Goal: Task Accomplishment & Management: Use online tool/utility

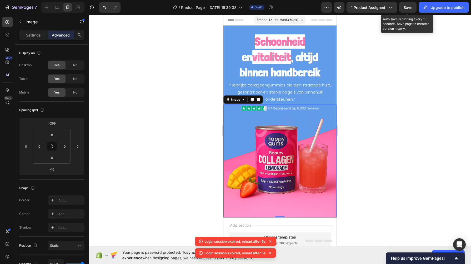
click at [412, 7] on span "Save" at bounding box center [407, 7] width 9 height 4
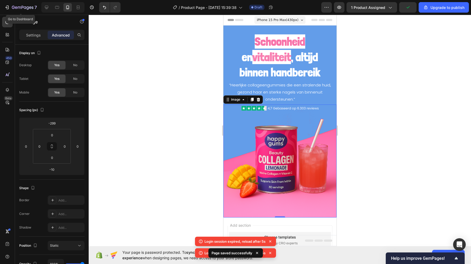
click at [11, 6] on div "7" at bounding box center [20, 7] width 32 height 6
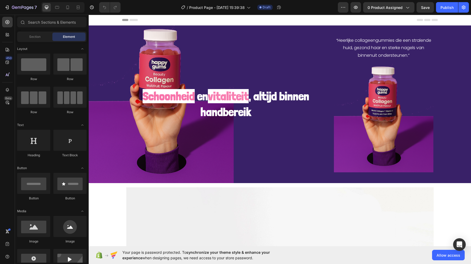
click at [69, 12] on div at bounding box center [62, 7] width 43 height 11
click at [68, 9] on icon at bounding box center [67, 8] width 3 height 4
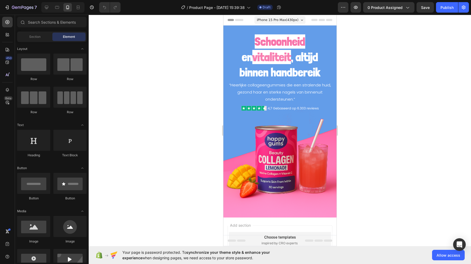
click at [450, 10] on button "Publish" at bounding box center [447, 7] width 22 height 11
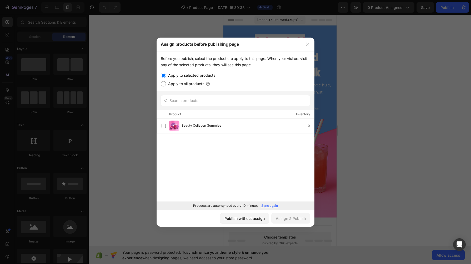
click at [248, 219] on div "Publish without assign" at bounding box center [244, 219] width 40 height 6
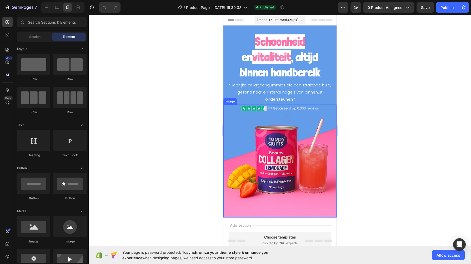
click at [245, 157] on img at bounding box center [279, 161] width 113 height 113
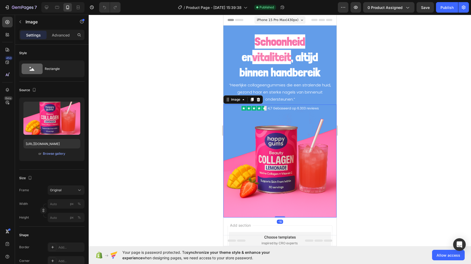
click at [67, 152] on div "or Browse gallery" at bounding box center [51, 154] width 57 height 6
click at [56, 153] on div "Browse gallery" at bounding box center [54, 154] width 22 height 5
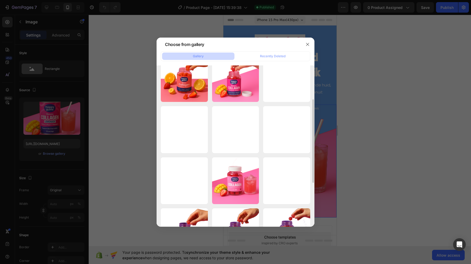
scroll to position [150, 0]
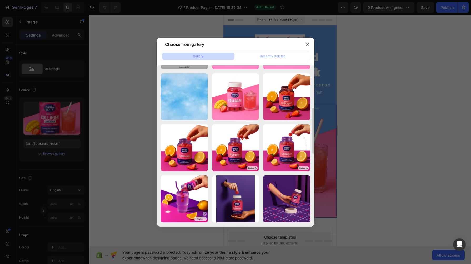
click at [0, 0] on div "e1e2eaff-f403-4103-a0...1).png 1264.15 kb" at bounding box center [0, 0] width 0 height 0
type input "[URL][DOMAIN_NAME]"
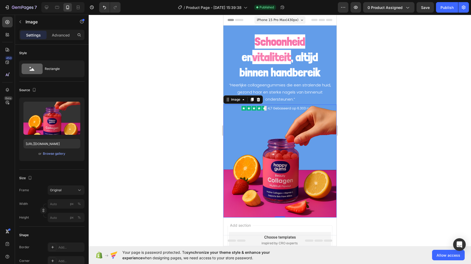
click at [186, 120] on div at bounding box center [280, 140] width 382 height 250
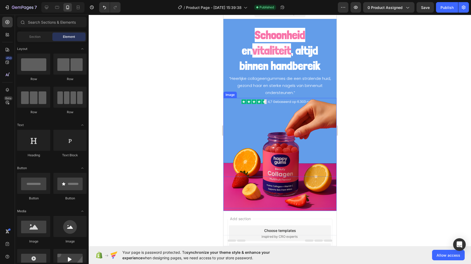
scroll to position [0, 0]
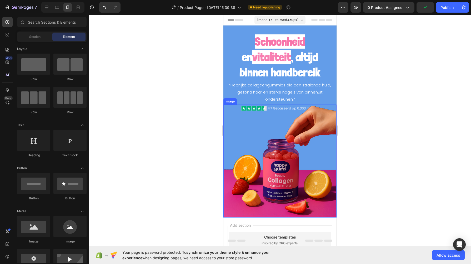
click at [284, 145] on img at bounding box center [279, 161] width 113 height 113
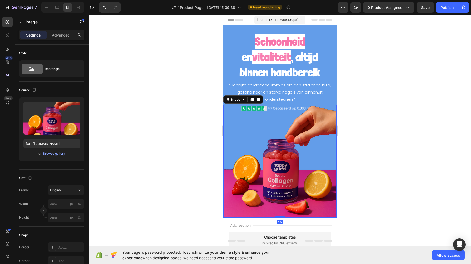
click at [55, 153] on div "Browse gallery" at bounding box center [54, 154] width 22 height 5
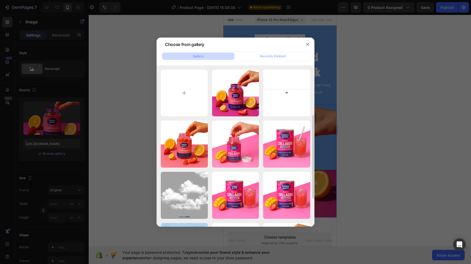
scroll to position [66, 0]
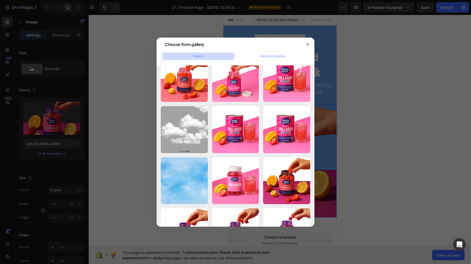
click at [0, 0] on div "08012a2b-8b3b-41b6-b4...1).png 1397.26 kb" at bounding box center [0, 0] width 0 height 0
type input "[URL][DOMAIN_NAME]"
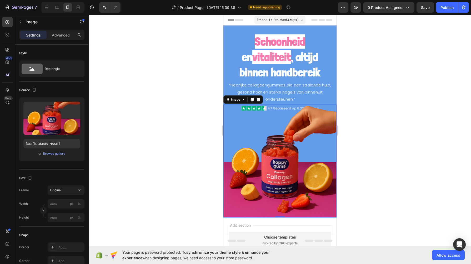
click at [179, 162] on div at bounding box center [280, 140] width 382 height 250
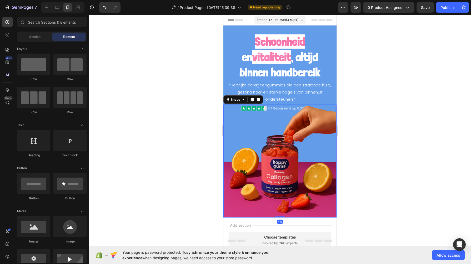
click at [321, 114] on img at bounding box center [279, 161] width 113 height 113
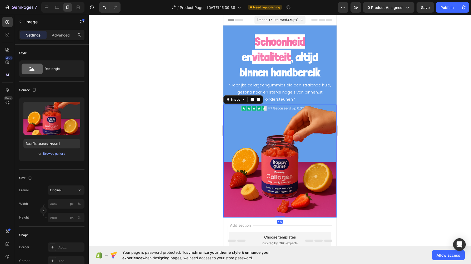
click at [59, 35] on p "Advanced" at bounding box center [61, 35] width 18 height 6
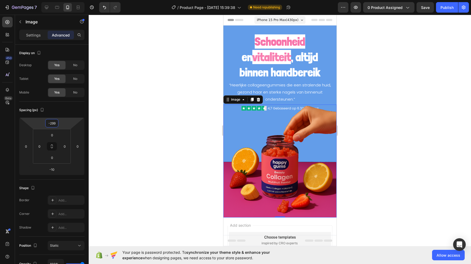
click at [50, 125] on input "-299" at bounding box center [52, 123] width 11 height 8
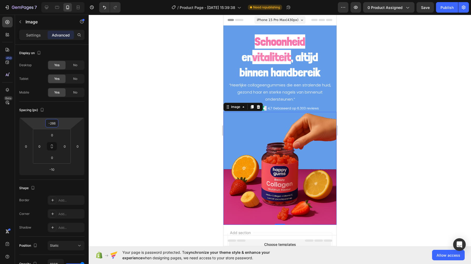
type input "-265"
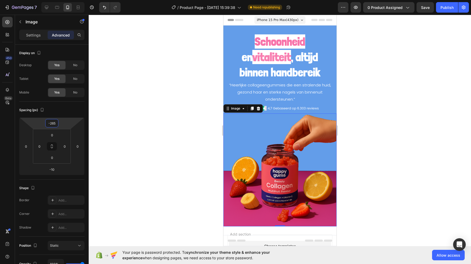
drag, startPoint x: 172, startPoint y: 89, endPoint x: 163, endPoint y: 90, distance: 8.7
click at [172, 89] on div at bounding box center [280, 140] width 382 height 250
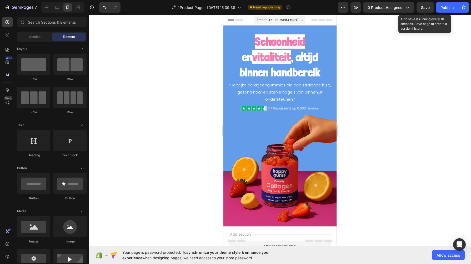
click at [430, 3] on button "Save" at bounding box center [424, 7] width 17 height 11
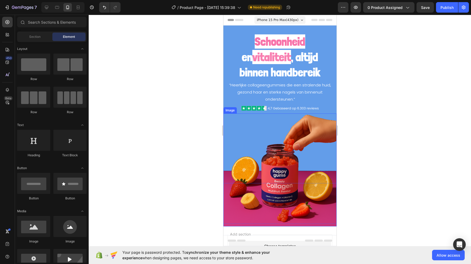
click at [283, 171] on img at bounding box center [279, 170] width 113 height 113
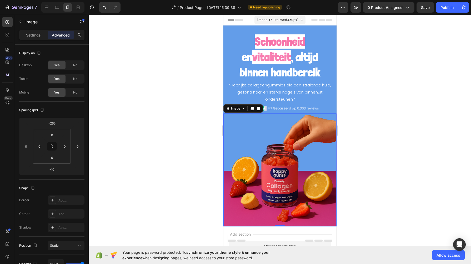
click at [35, 32] on div "Settings" at bounding box center [33, 35] width 26 height 8
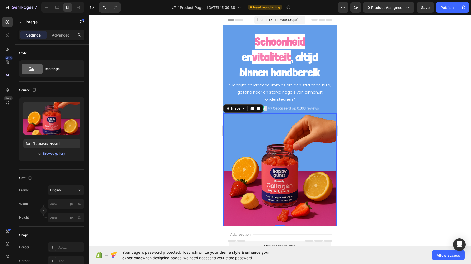
click at [45, 152] on div "Browse gallery" at bounding box center [54, 154] width 22 height 5
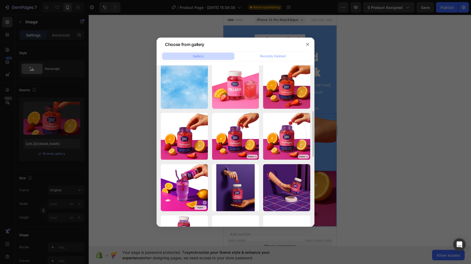
scroll to position [162, 0]
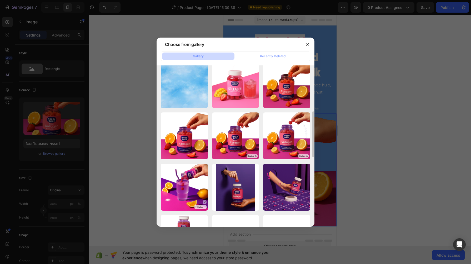
click at [0, 0] on div "7a518336-402d-4fd4-b4...b0.png 1582.79 kb" at bounding box center [0, 0] width 0 height 0
type input "[URL][DOMAIN_NAME]"
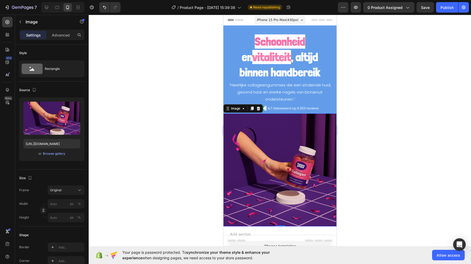
click at [184, 158] on div at bounding box center [280, 140] width 382 height 250
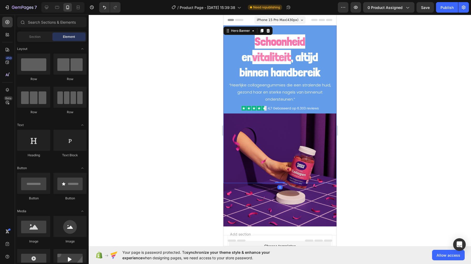
click at [226, 32] on div "“Heerlijke collageengummies die een stralende huid, gezond haar en sterke nagel…" at bounding box center [279, 105] width 113 height 158
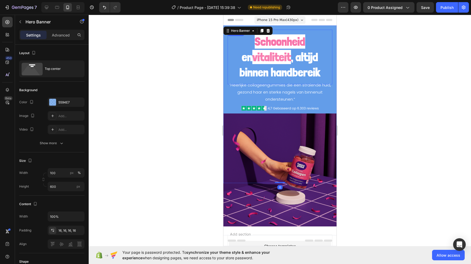
click at [68, 99] on div "5594E7" at bounding box center [66, 102] width 37 height 9
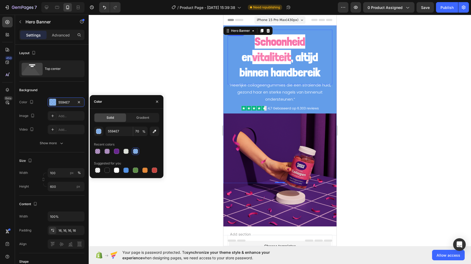
click at [154, 130] on icon "button" at bounding box center [154, 131] width 5 height 5
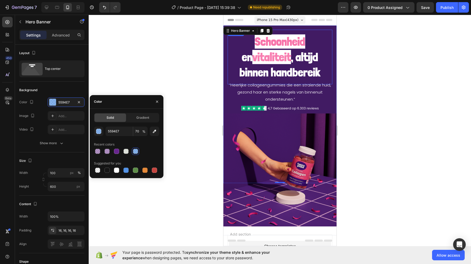
type input "411B63"
type input "100"
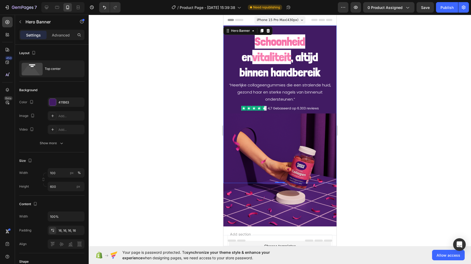
drag, startPoint x: 205, startPoint y: 120, endPoint x: 199, endPoint y: 132, distance: 13.3
click at [199, 132] on div at bounding box center [280, 140] width 382 height 250
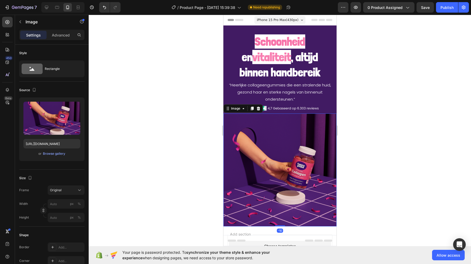
drag, startPoint x: 242, startPoint y: 142, endPoint x: 193, endPoint y: 49, distance: 104.0
drag, startPoint x: -30, startPoint y: 35, endPoint x: 173, endPoint y: 133, distance: 225.5
click at [173, 133] on div at bounding box center [280, 140] width 382 height 250
click at [229, 124] on img at bounding box center [279, 170] width 113 height 113
drag, startPoint x: 228, startPoint y: 111, endPoint x: 196, endPoint y: 74, distance: 48.7
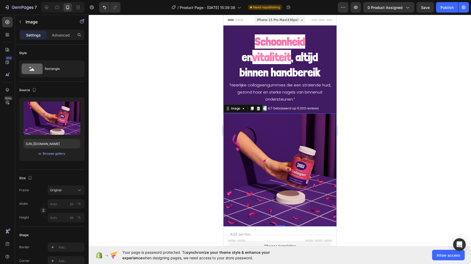
drag, startPoint x: -27, startPoint y: 59, endPoint x: 178, endPoint y: 99, distance: 209.3
click at [178, 99] on div at bounding box center [280, 140] width 382 height 250
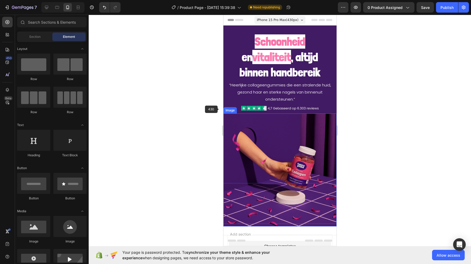
click at [228, 120] on img at bounding box center [279, 170] width 113 height 113
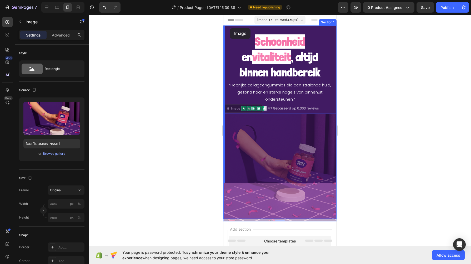
drag, startPoint x: 227, startPoint y: 109, endPoint x: 230, endPoint y: 28, distance: 80.3
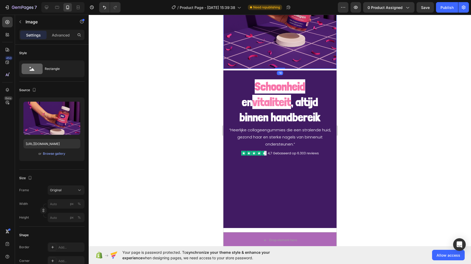
click at [194, 89] on div at bounding box center [280, 140] width 382 height 250
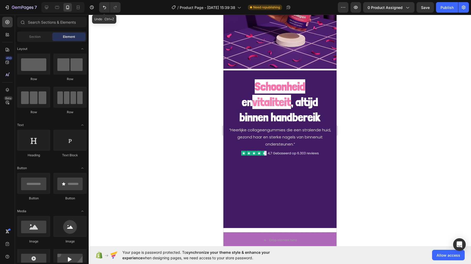
click at [103, 9] on icon "Undo/Redo" at bounding box center [104, 7] width 5 height 5
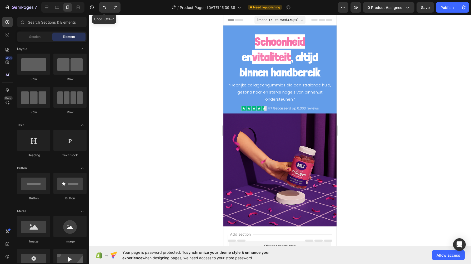
click at [103, 9] on icon "Undo/Redo" at bounding box center [104, 7] width 5 height 5
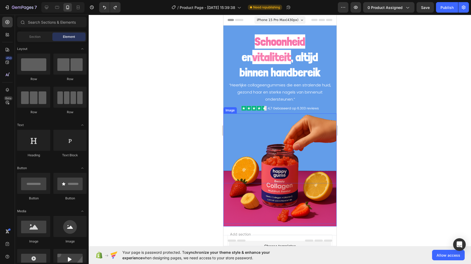
click at [283, 190] on img at bounding box center [279, 170] width 113 height 113
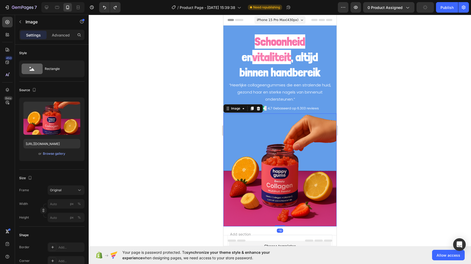
click at [57, 153] on div "Browse gallery" at bounding box center [54, 154] width 22 height 5
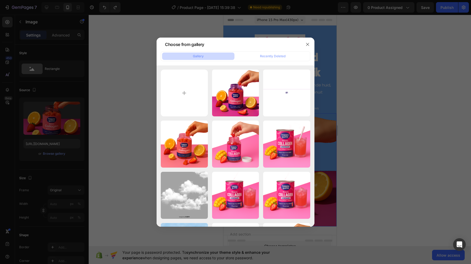
click at [0, 0] on div "7b5c3e40-961c-46a0-a2...1).png 1320.11 kb" at bounding box center [0, 0] width 0 height 0
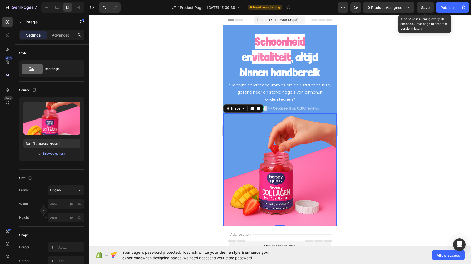
click at [424, 3] on button "Save" at bounding box center [424, 7] width 17 height 11
click at [260, 196] on img at bounding box center [279, 170] width 113 height 113
click at [52, 152] on div "Browse gallery" at bounding box center [54, 154] width 22 height 5
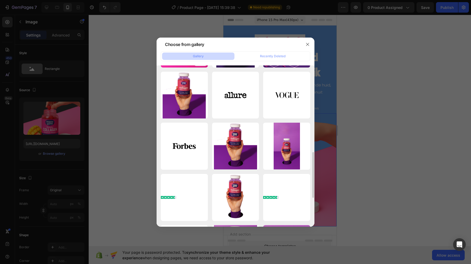
scroll to position [306, 0]
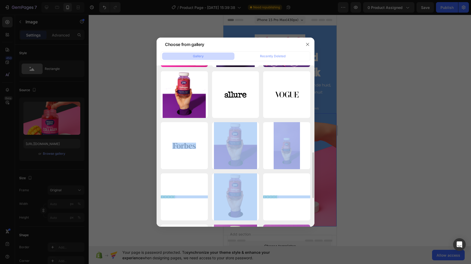
drag, startPoint x: 248, startPoint y: 176, endPoint x: 190, endPoint y: 116, distance: 83.3
click at [190, 116] on div "edited_counter.png 1135.71 kb homepage-logo-svg-wit...1).svg 19.11 kb 6b414f0d-…" at bounding box center [235, 43] width 149 height 559
drag, startPoint x: 190, startPoint y: 116, endPoint x: 182, endPoint y: 100, distance: 18.1
click at [0, 0] on div "Nieuw project (81).png 1385.29 kb" at bounding box center [0, 0] width 0 height 0
type input "[URL][DOMAIN_NAME]"
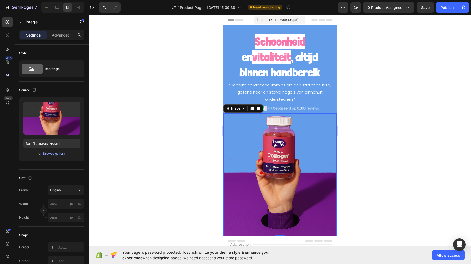
click at [208, 188] on div at bounding box center [280, 140] width 382 height 250
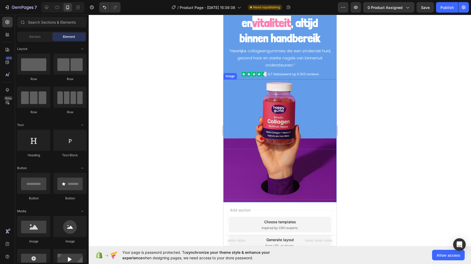
scroll to position [0, 0]
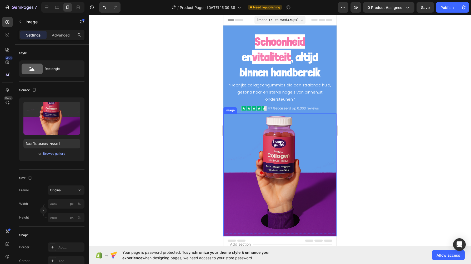
click at [239, 196] on img at bounding box center [279, 175] width 113 height 123
click at [49, 155] on div "Browse gallery" at bounding box center [54, 154] width 22 height 5
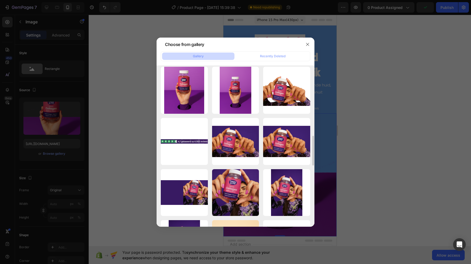
scroll to position [515, 0]
click at [0, 0] on div "261c5c67-f75c-4d61-aa...ew.png 358.88 kb" at bounding box center [0, 0] width 0 height 0
type input "[URL][DOMAIN_NAME]"
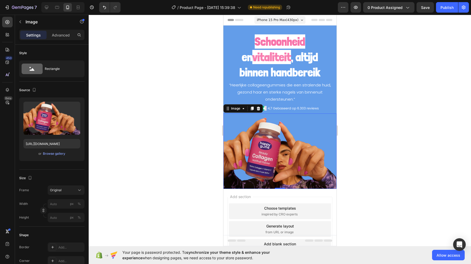
click at [173, 164] on div at bounding box center [280, 140] width 382 height 250
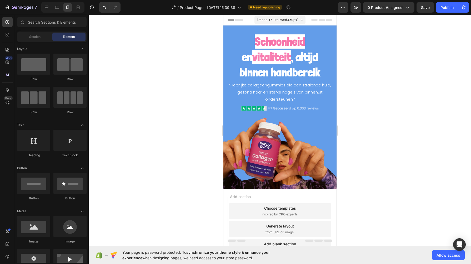
click at [426, 13] on div "7 / Product Page - [DATE] 15:39:38 Need republishing Preview 0 product assigned…" at bounding box center [235, 7] width 471 height 15
click at [426, 12] on button "Save" at bounding box center [424, 7] width 17 height 11
click at [231, 37] on div "Schoonheid en vitaliteit , altijd binnen handbereik Heading" at bounding box center [279, 57] width 105 height 55
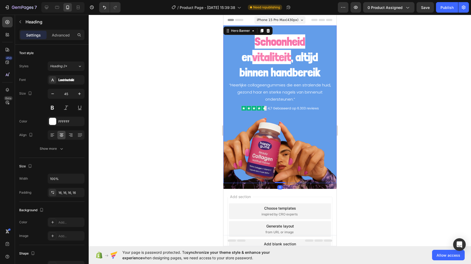
click at [225, 32] on div "“Heerlijke collageengummies die een stralende huid, gezond haar en sterke nagel…" at bounding box center [279, 105] width 113 height 158
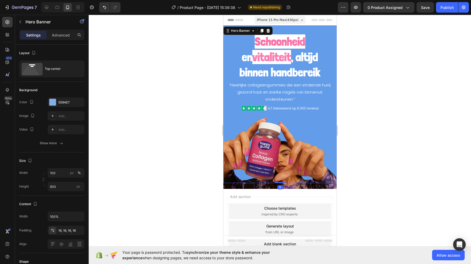
click at [74, 104] on div "5594E7" at bounding box center [66, 102] width 37 height 9
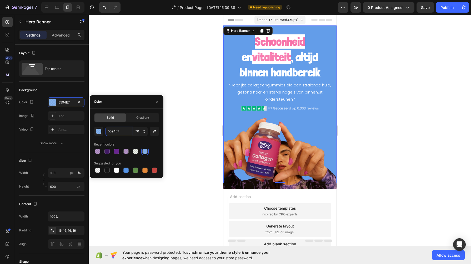
click at [122, 130] on input "5594E7" at bounding box center [118, 131] width 27 height 9
click at [196, 133] on div at bounding box center [280, 140] width 382 height 250
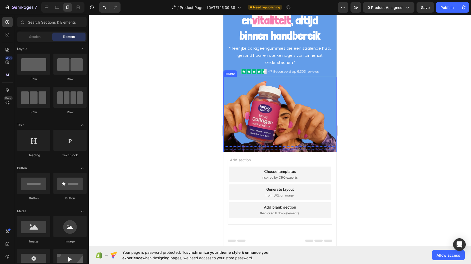
scroll to position [0, 0]
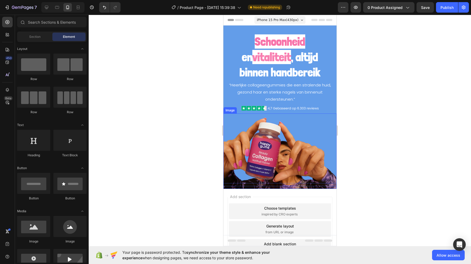
click at [261, 156] on img at bounding box center [279, 151] width 113 height 75
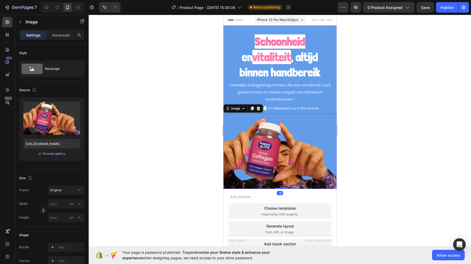
click at [48, 155] on div "Browse gallery" at bounding box center [54, 154] width 22 height 5
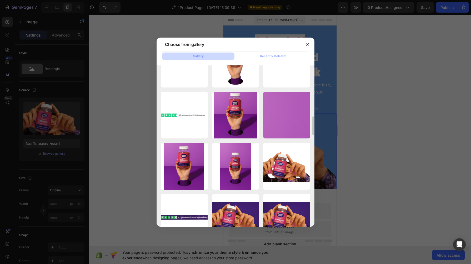
scroll to position [438, 0]
click at [432, 110] on div at bounding box center [235, 132] width 471 height 264
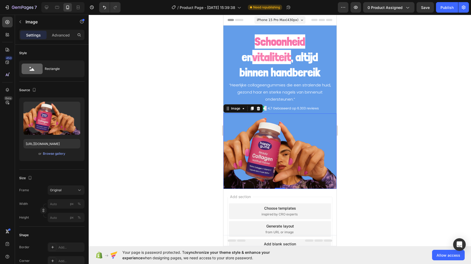
drag, startPoint x: 416, startPoint y: 88, endPoint x: 408, endPoint y: 89, distance: 7.5
click at [408, 89] on div at bounding box center [280, 140] width 382 height 250
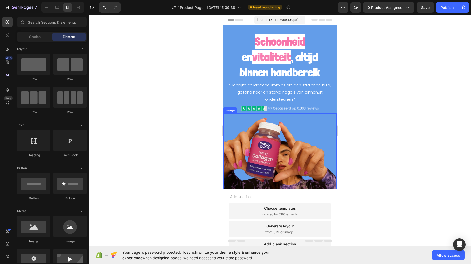
click at [284, 153] on img at bounding box center [279, 151] width 113 height 75
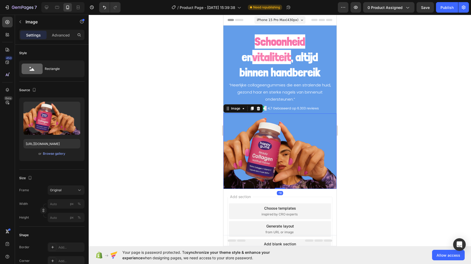
click at [57, 157] on div "Upload Image [URL][DOMAIN_NAME] or Browse gallery" at bounding box center [51, 130] width 65 height 64
click at [54, 156] on div "Browse gallery" at bounding box center [54, 154] width 22 height 5
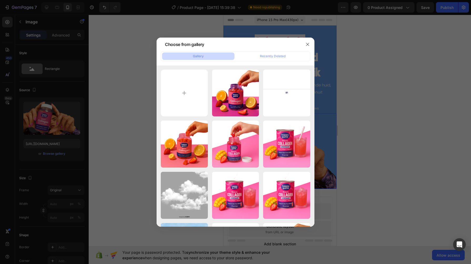
click at [0, 0] on div "7b5c3e40-961c-46a0-a2...1).png 1320.11 kb" at bounding box center [0, 0] width 0 height 0
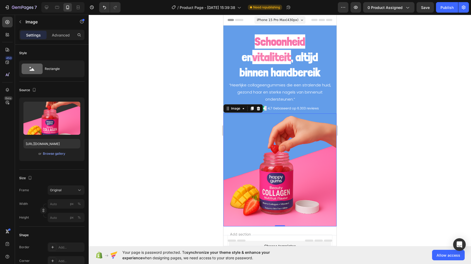
click at [444, 10] on div "Publish" at bounding box center [446, 8] width 13 height 6
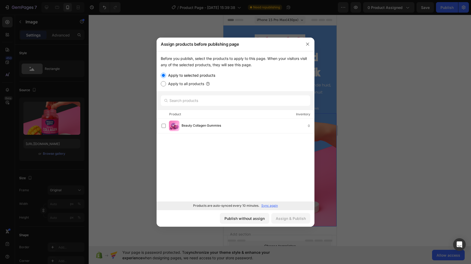
click at [307, 41] on button "button" at bounding box center [307, 44] width 8 height 8
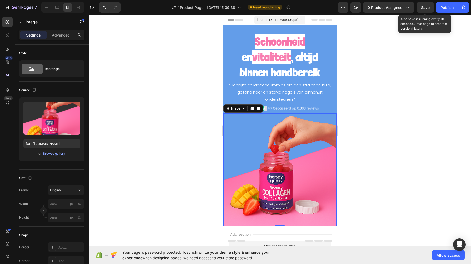
click at [428, 7] on span "Save" at bounding box center [425, 7] width 9 height 4
click at [252, 183] on img at bounding box center [279, 170] width 113 height 113
click at [60, 153] on div "Browse gallery" at bounding box center [54, 154] width 22 height 5
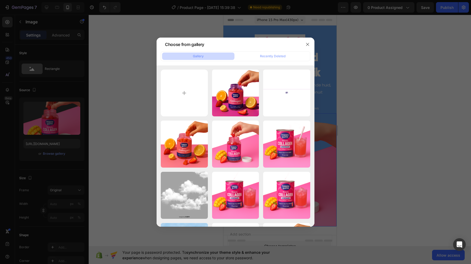
click at [0, 0] on div "edited_counter.png 1135.71 kb" at bounding box center [0, 0] width 0 height 0
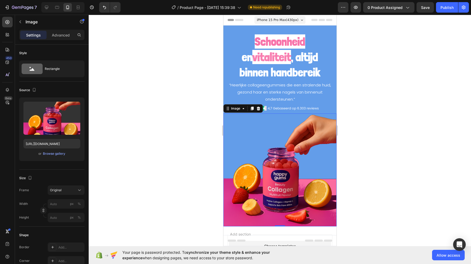
click at [63, 152] on div "Browse gallery" at bounding box center [54, 154] width 22 height 5
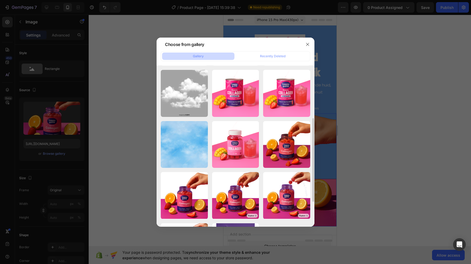
scroll to position [103, 0]
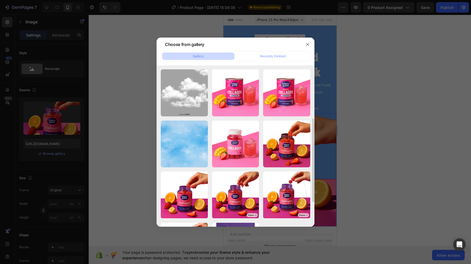
click at [0, 0] on div "7acce1cc-c74a-4bad-8b...1).png 1276.91 kb" at bounding box center [0, 0] width 0 height 0
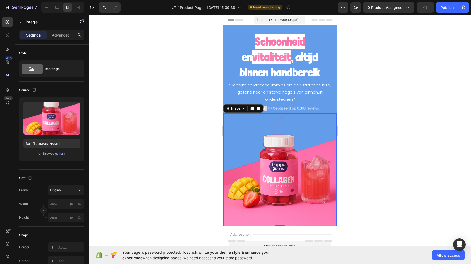
click at [60, 152] on div "Browse gallery" at bounding box center [54, 154] width 22 height 5
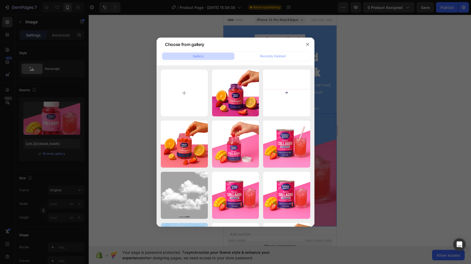
drag, startPoint x: 282, startPoint y: 150, endPoint x: 271, endPoint y: 152, distance: 10.7
click at [0, 0] on div "29b0c422-ddae-479c-af...1).png 1373.45 kb" at bounding box center [0, 0] width 0 height 0
type input "[URL][DOMAIN_NAME]"
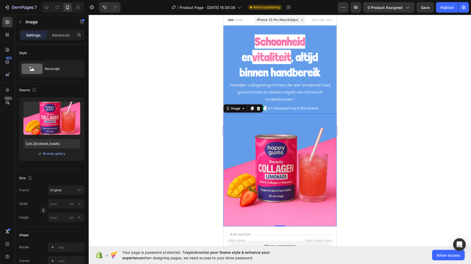
click at [259, 139] on img at bounding box center [279, 170] width 113 height 113
click at [250, 127] on img at bounding box center [279, 170] width 113 height 113
click at [60, 28] on div "Image" at bounding box center [45, 22] width 60 height 14
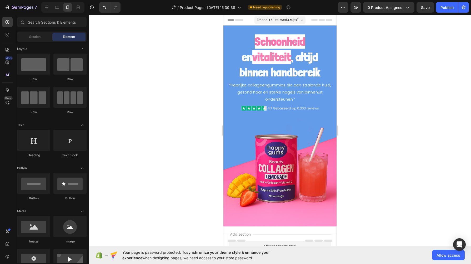
click at [42, 36] on div "Section" at bounding box center [34, 37] width 33 height 8
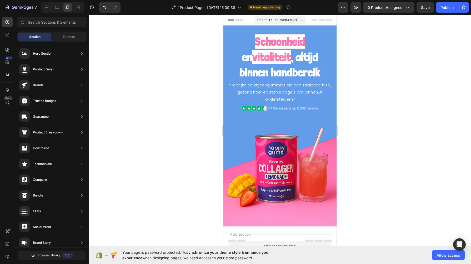
click at [63, 39] on div "Element" at bounding box center [68, 37] width 33 height 8
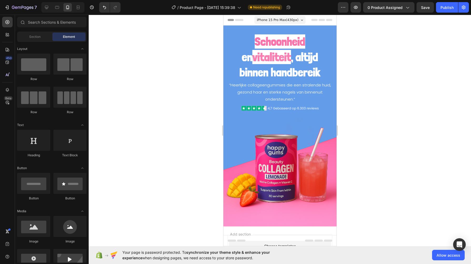
click at [29, 38] on span "Section" at bounding box center [34, 36] width 11 height 5
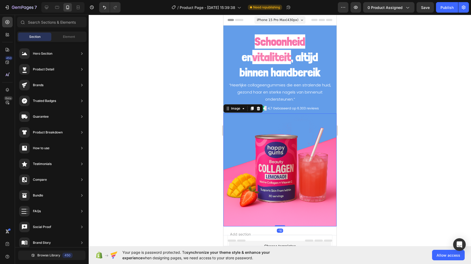
click at [253, 145] on img at bounding box center [279, 170] width 113 height 113
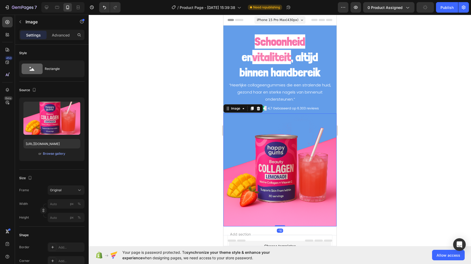
click at [64, 38] on div "Advanced" at bounding box center [61, 35] width 26 height 8
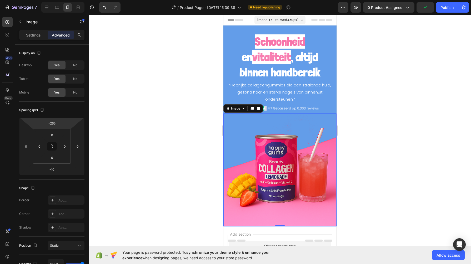
click at [53, 124] on input "-265" at bounding box center [52, 123] width 11 height 8
click at [52, 124] on input "-265" at bounding box center [52, 123] width 11 height 8
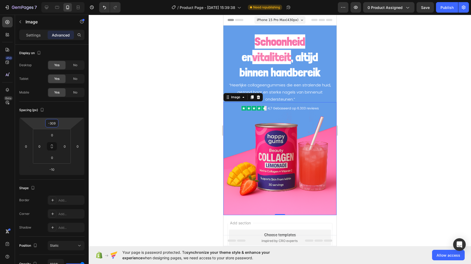
type input "-310"
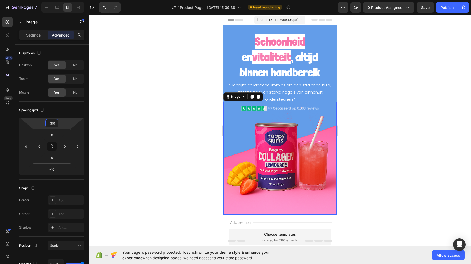
click at [210, 60] on div at bounding box center [280, 140] width 382 height 250
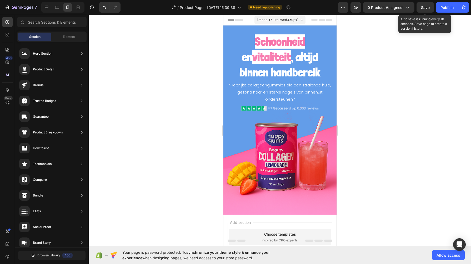
click at [424, 9] on span "Save" at bounding box center [425, 7] width 9 height 4
